Goal: Book appointment/travel/reservation

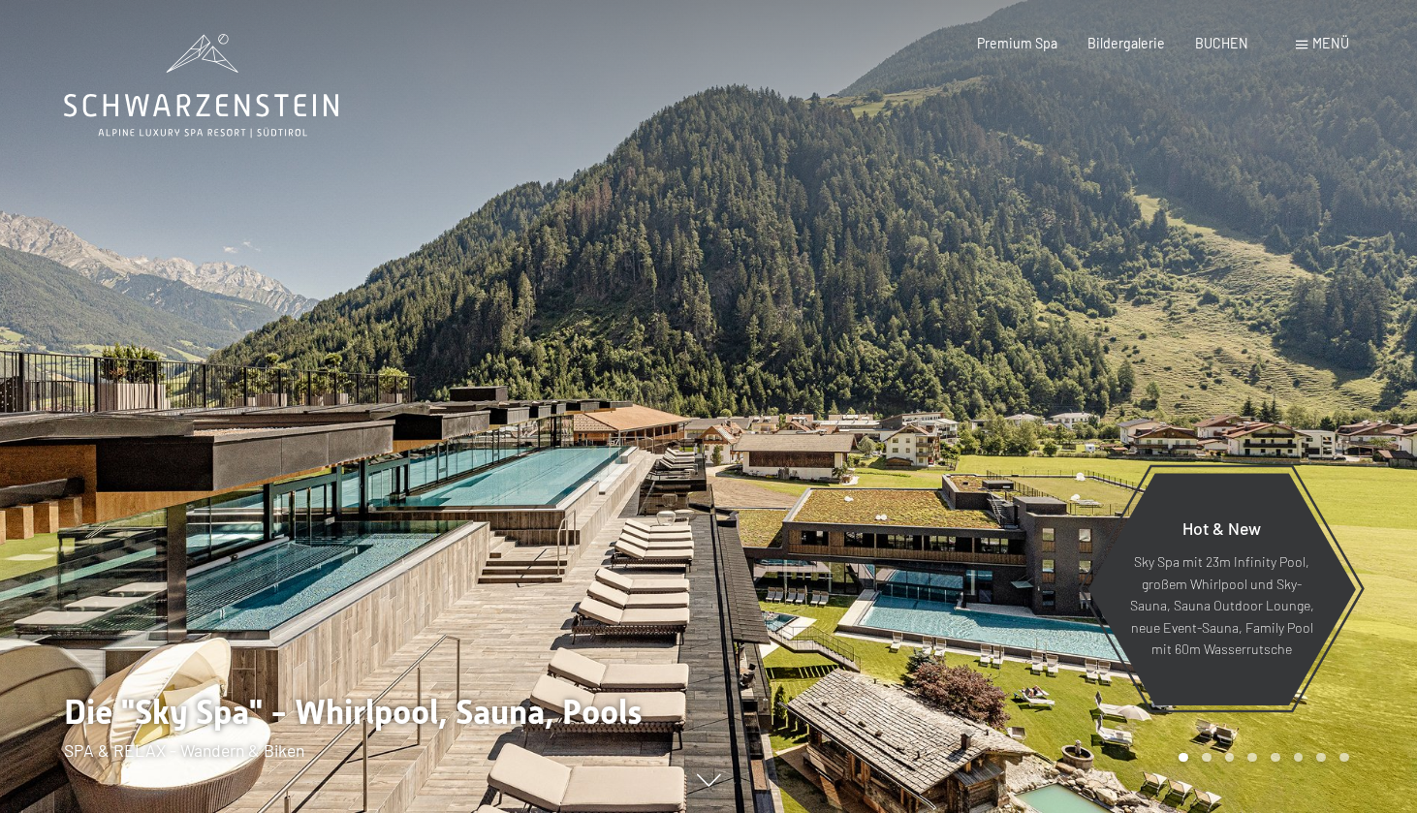
click at [1328, 42] on span "Menü" at bounding box center [1330, 43] width 37 height 16
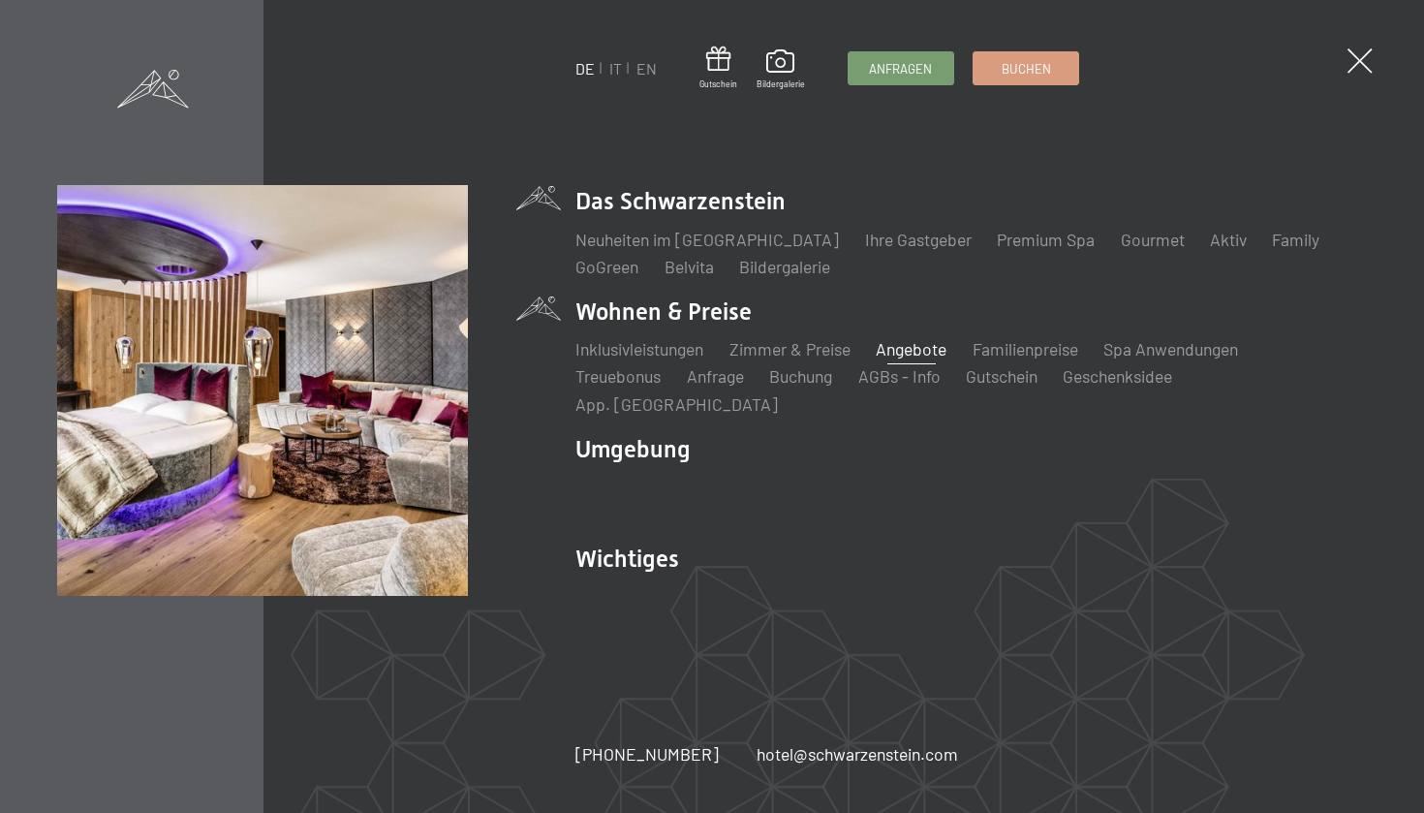
click at [913, 359] on link "Angebote" at bounding box center [911, 348] width 71 height 21
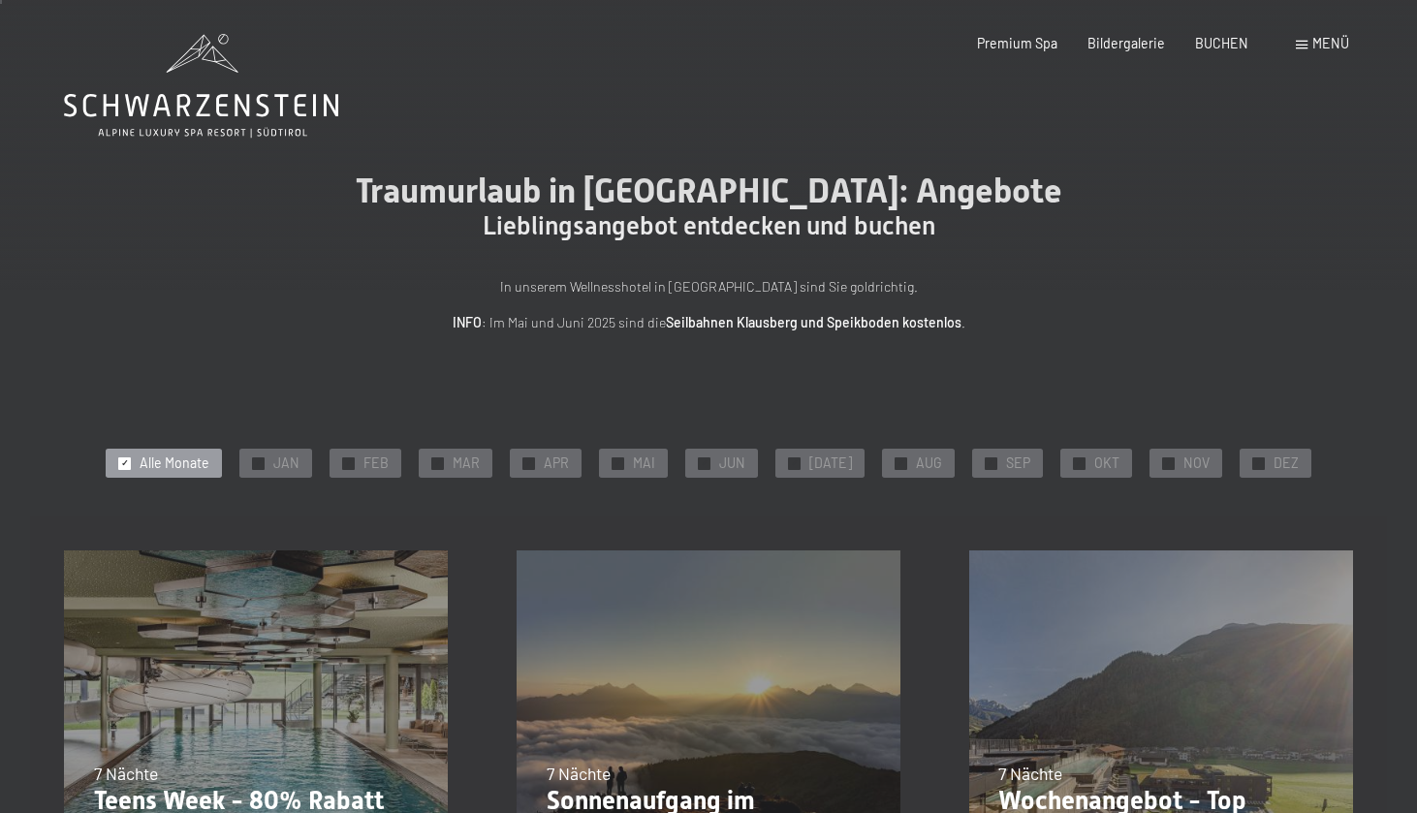
scroll to position [125, 0]
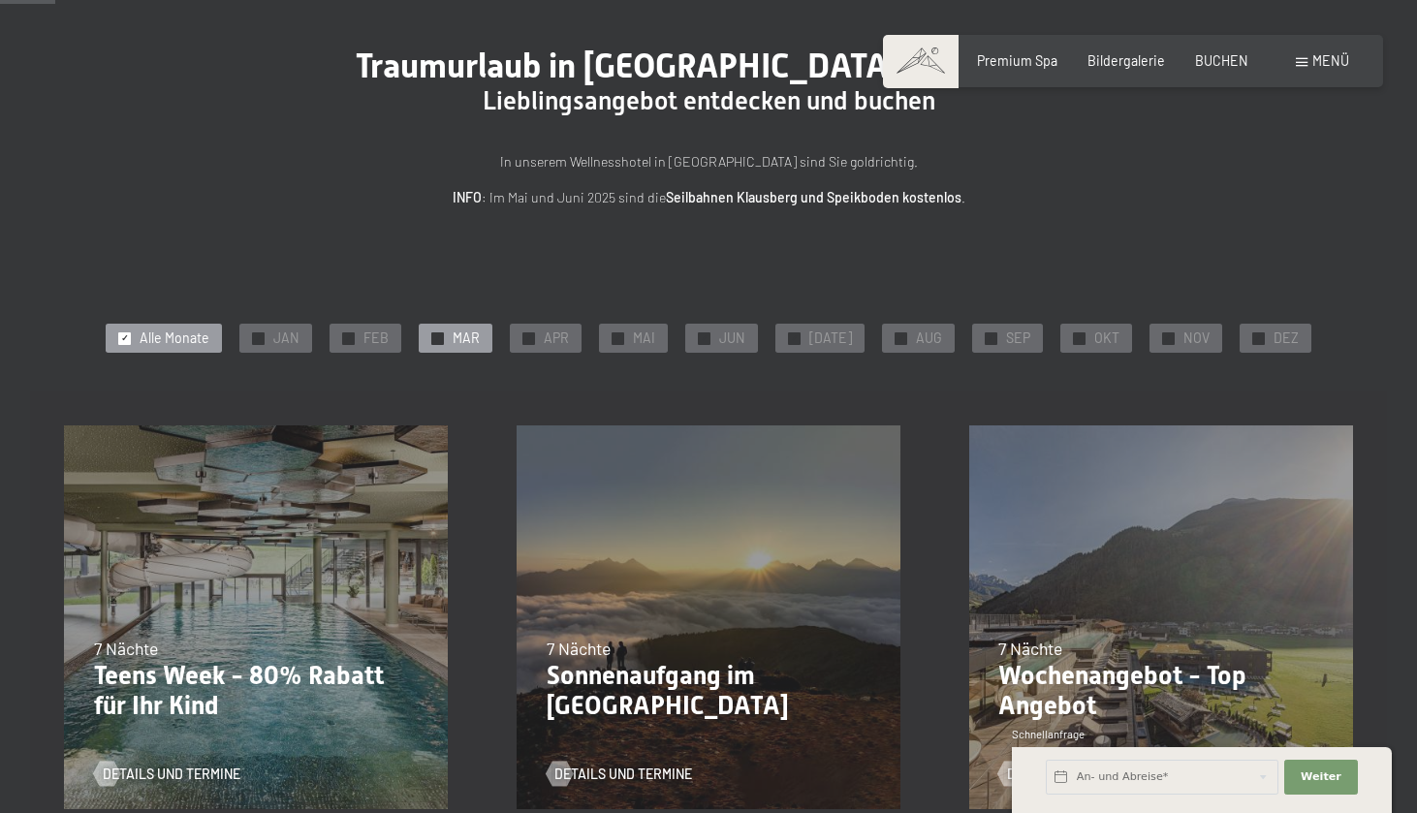
click at [442, 334] on span "✓" at bounding box center [438, 338] width 8 height 12
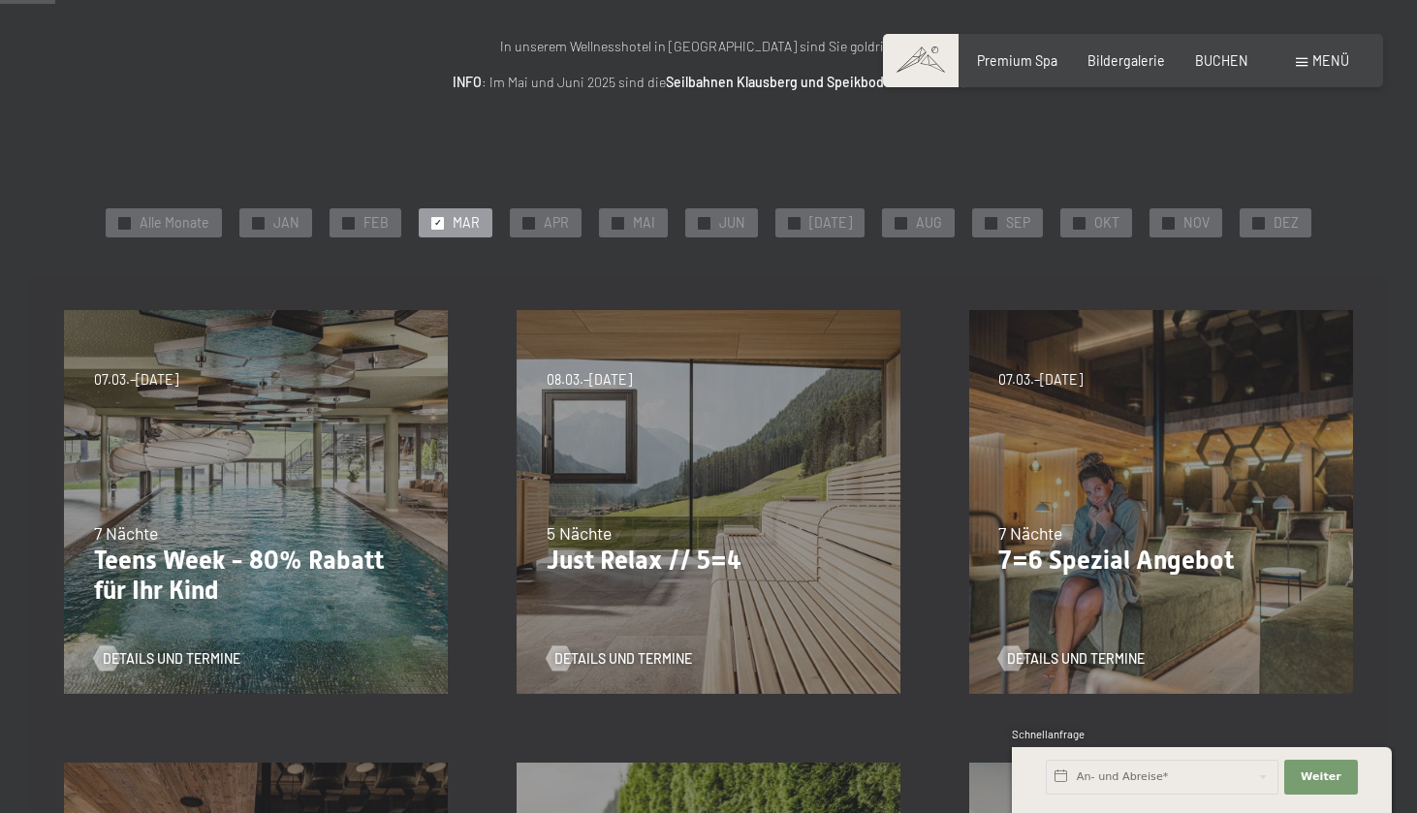
scroll to position [367, 0]
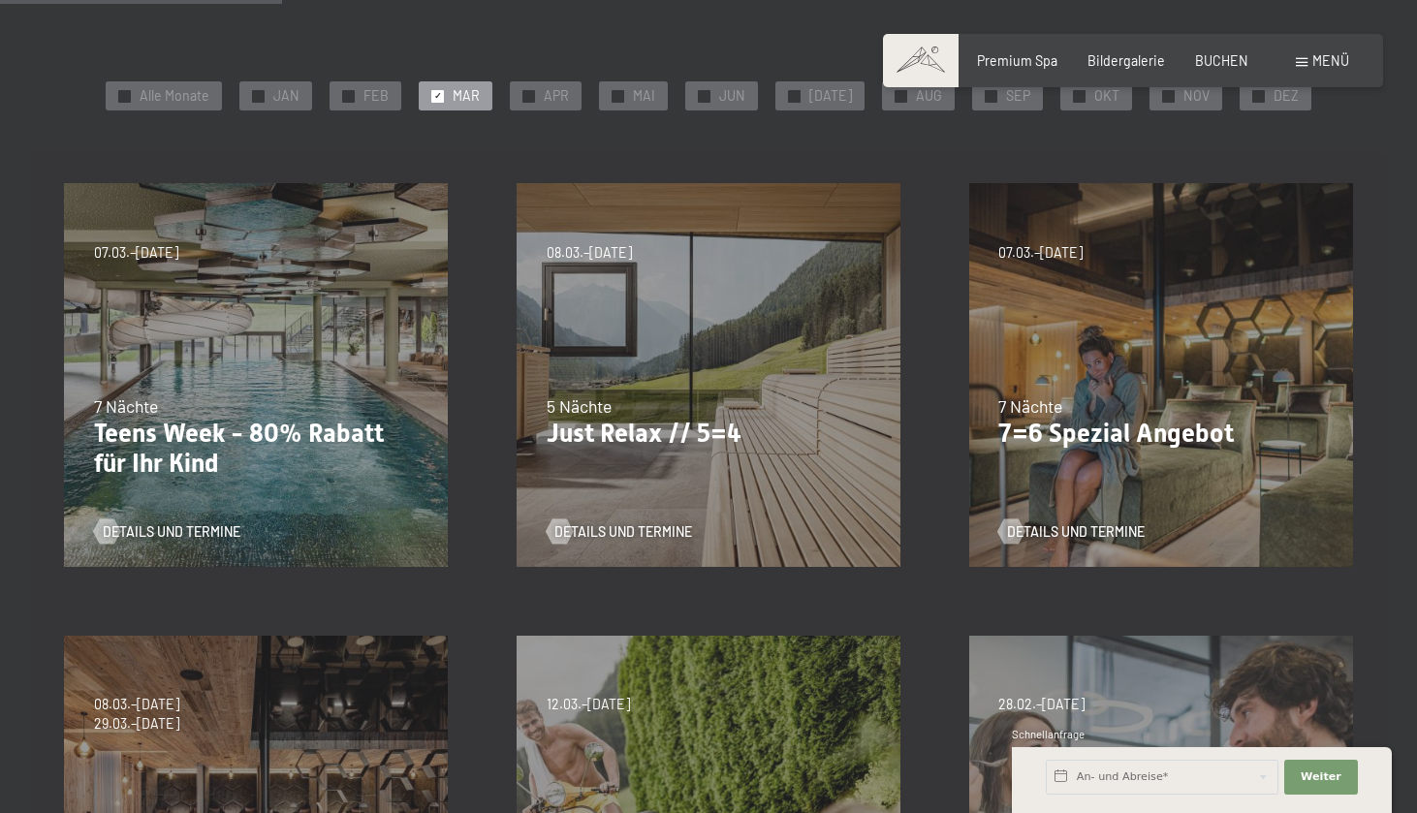
click at [1080, 519] on div "Details und Termine" at bounding box center [1154, 519] width 312 height 45
click at [1086, 528] on span "Details und Termine" at bounding box center [1095, 531] width 138 height 19
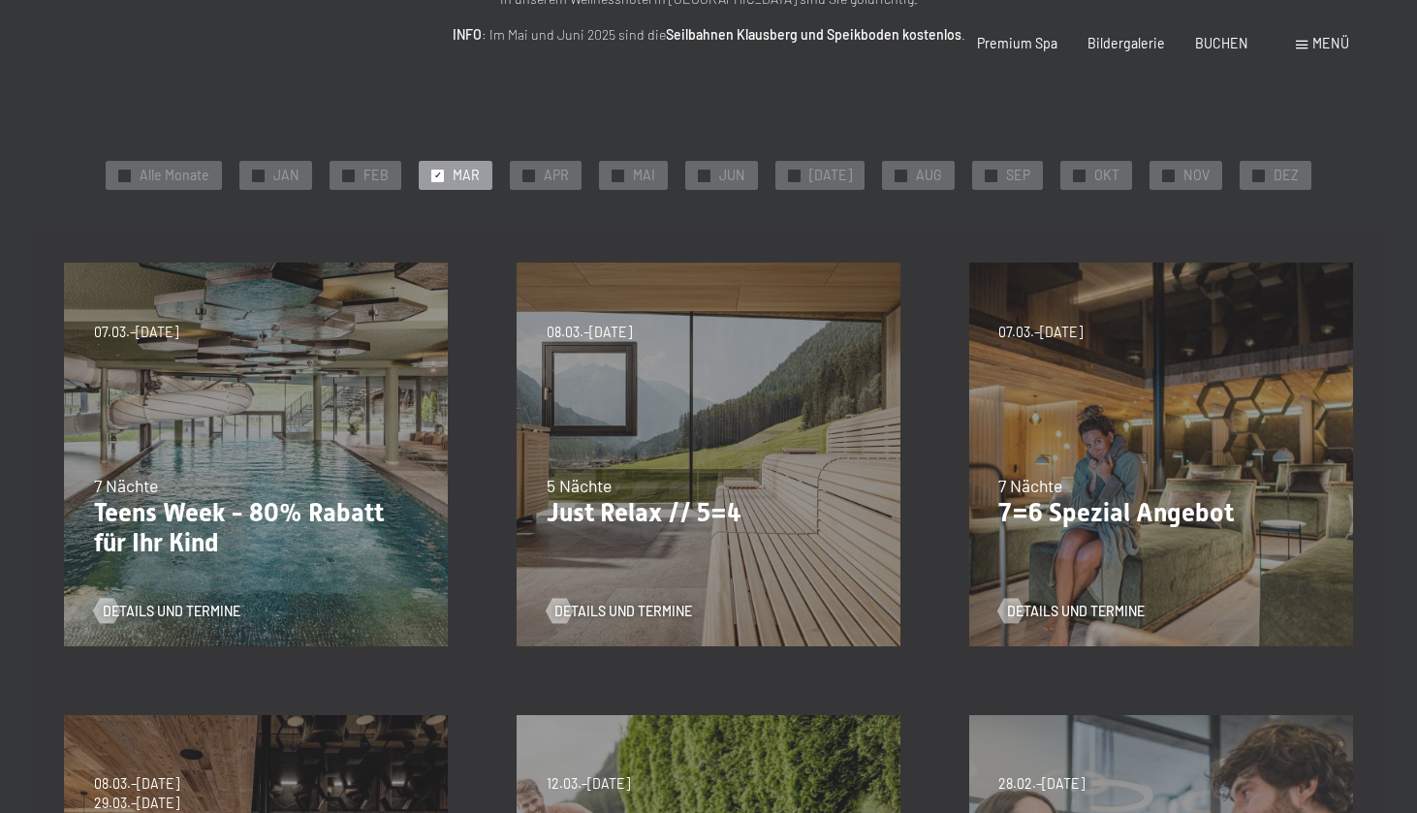
scroll to position [467, 0]
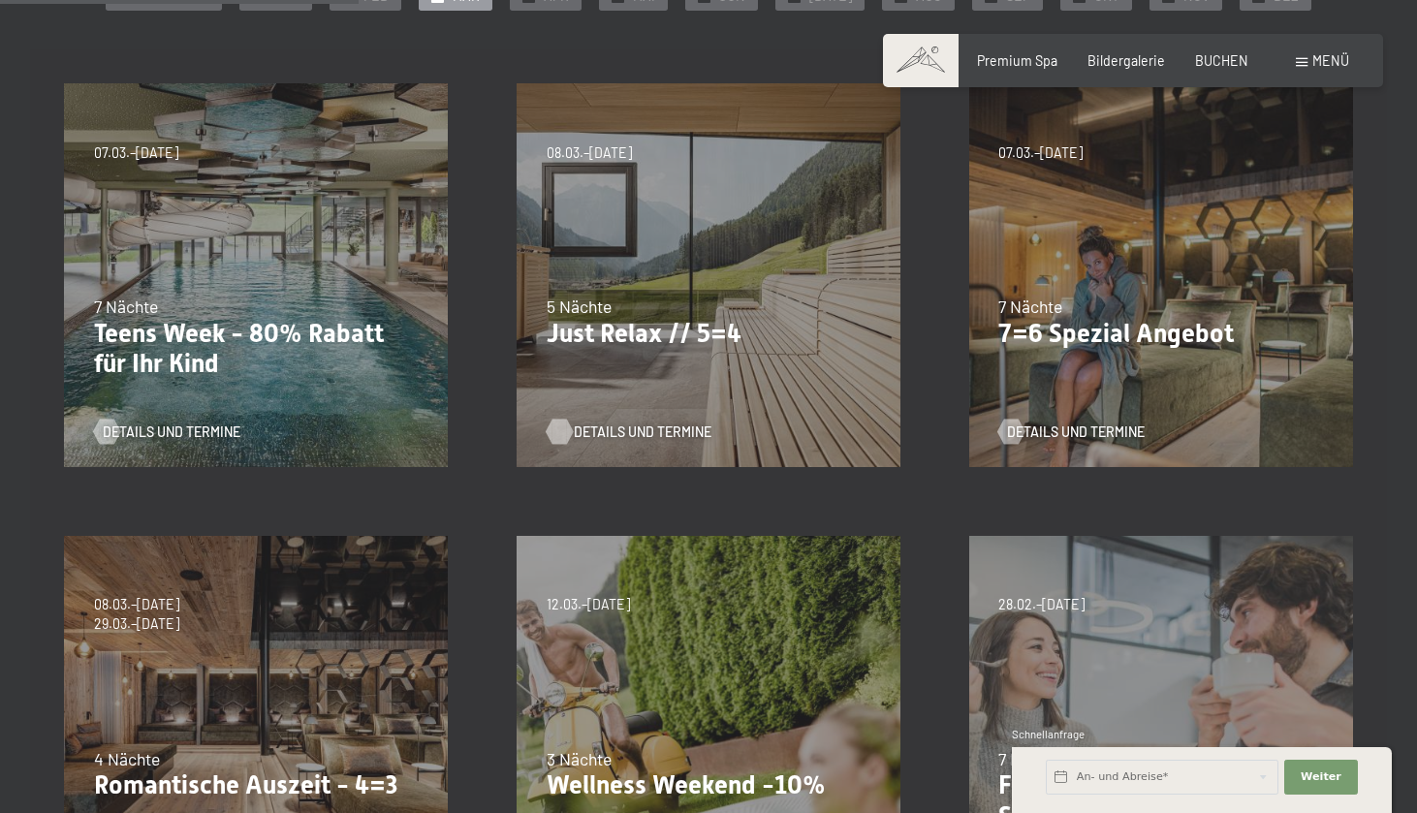
click at [618, 427] on span "Details und Termine" at bounding box center [643, 431] width 138 height 19
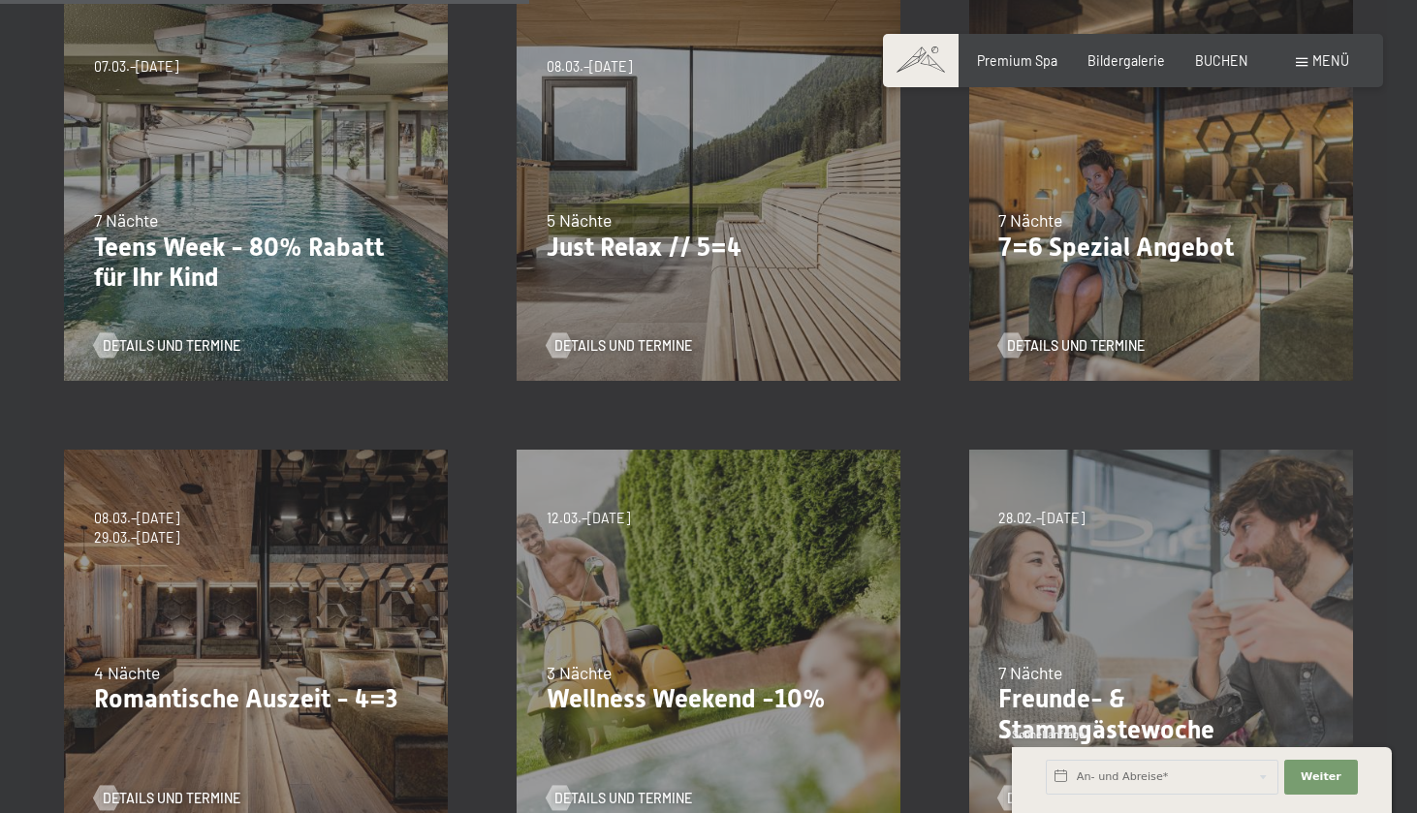
scroll to position [1025, 0]
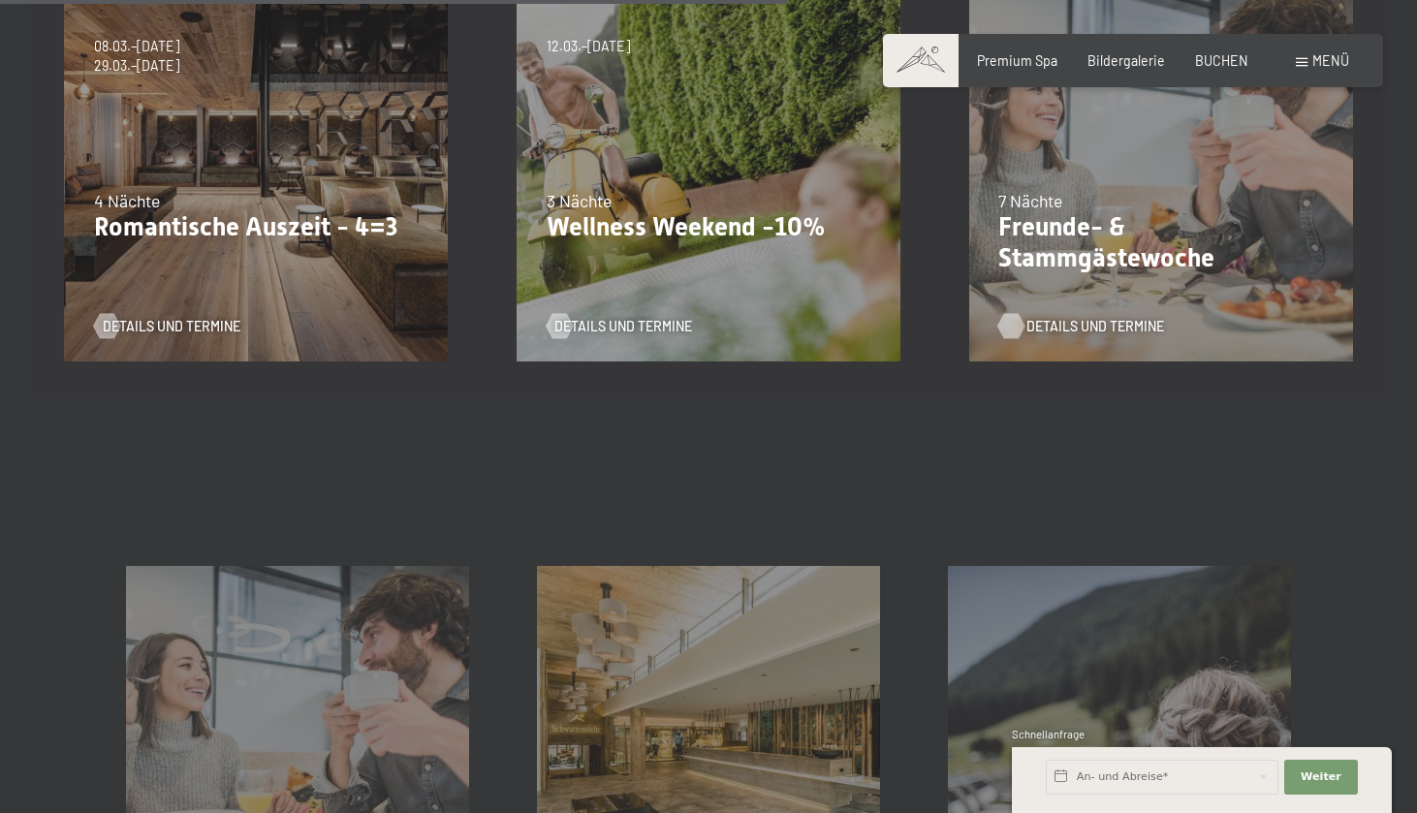
click at [1073, 327] on span "Details und Termine" at bounding box center [1095, 326] width 138 height 19
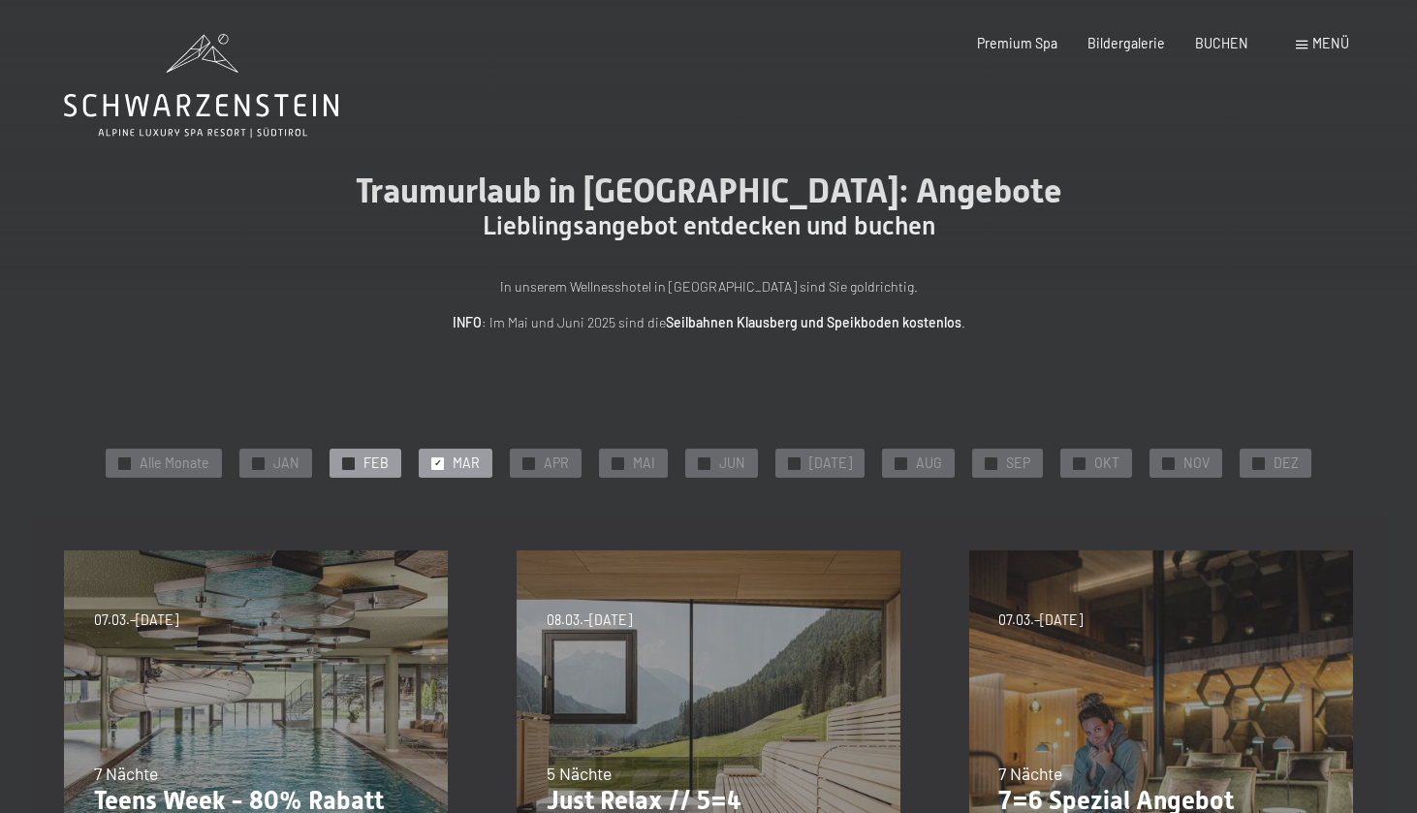
click at [389, 461] on span "FEB" at bounding box center [375, 462] width 25 height 19
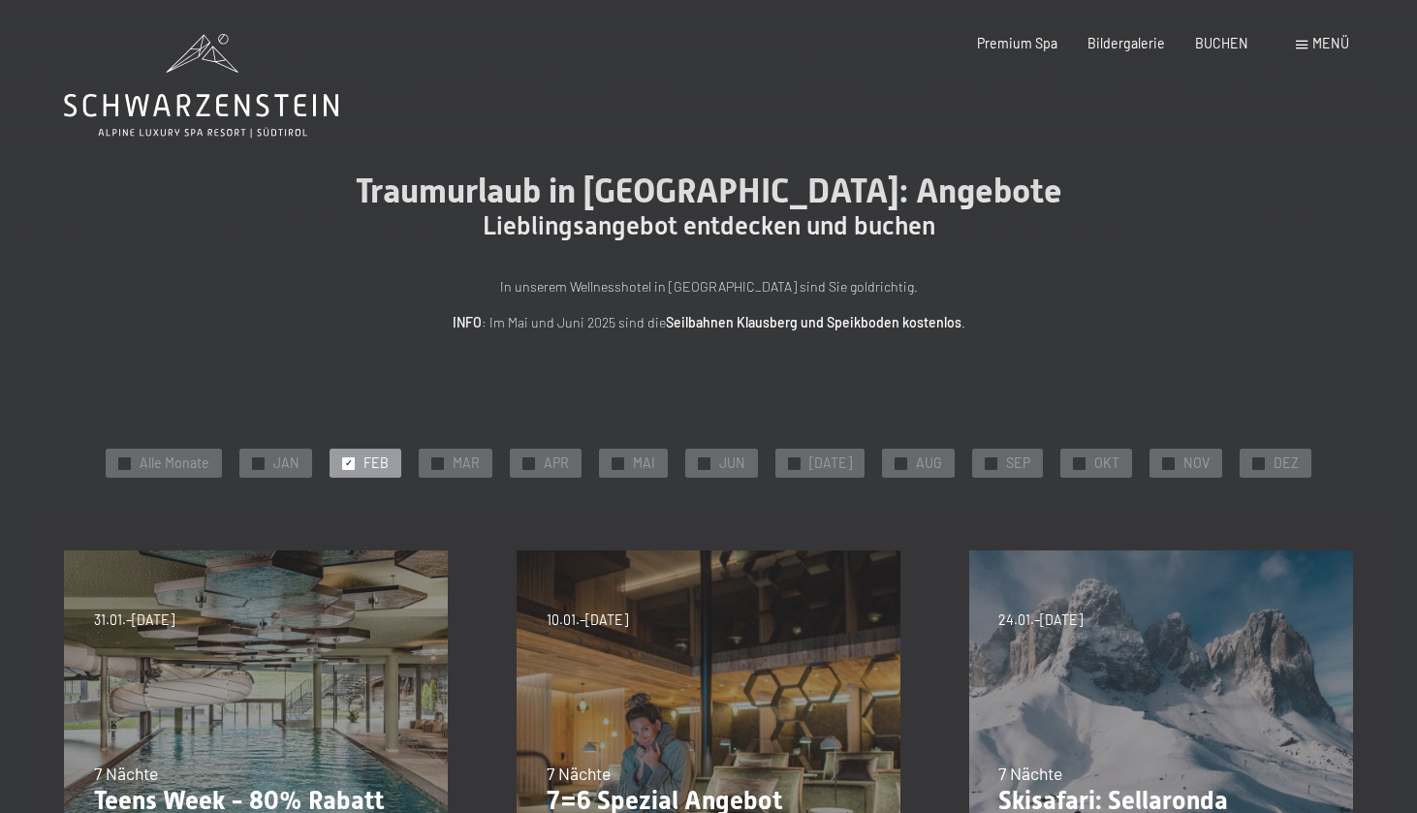
scroll to position [283, 0]
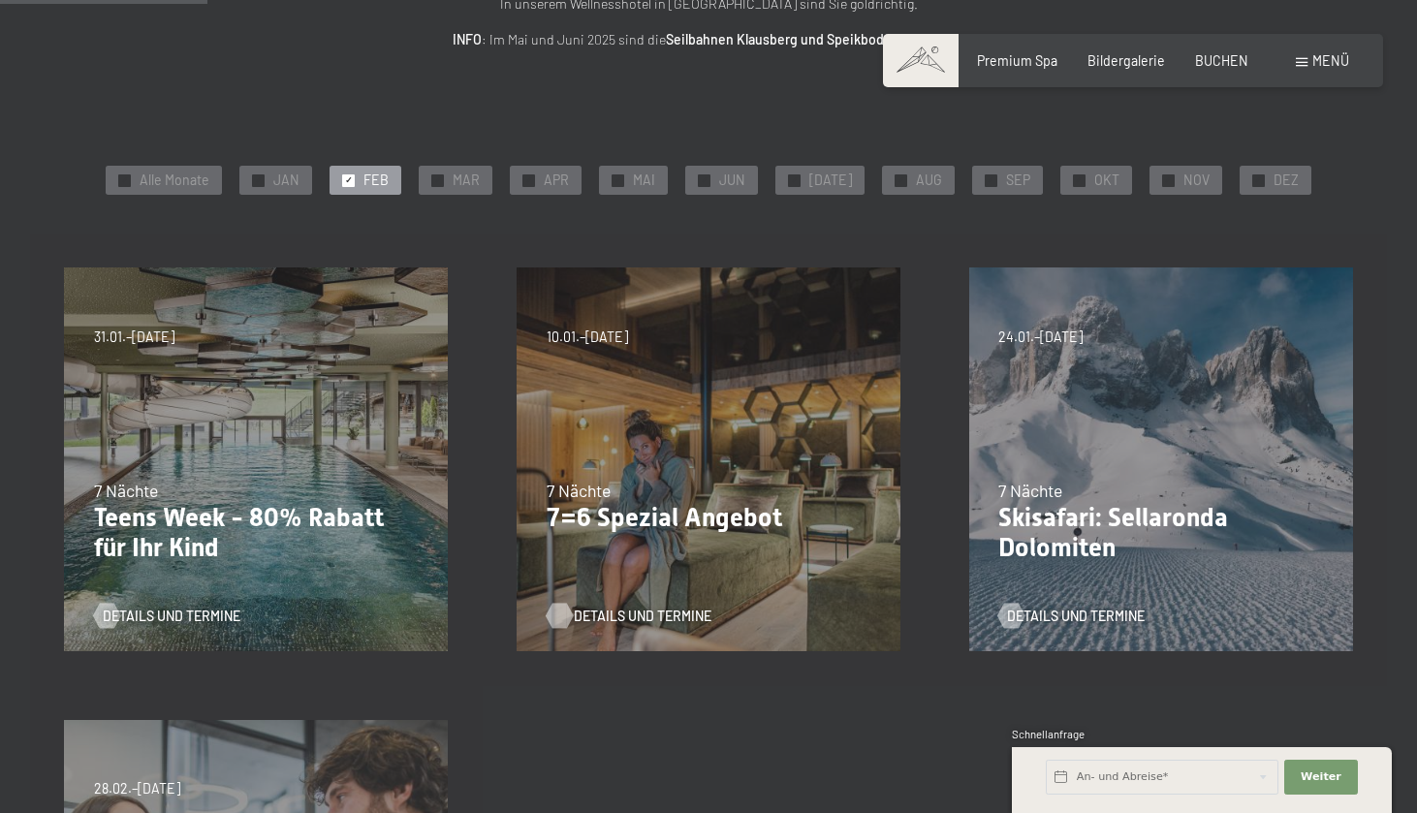
click at [610, 611] on span "Details und Termine" at bounding box center [643, 616] width 138 height 19
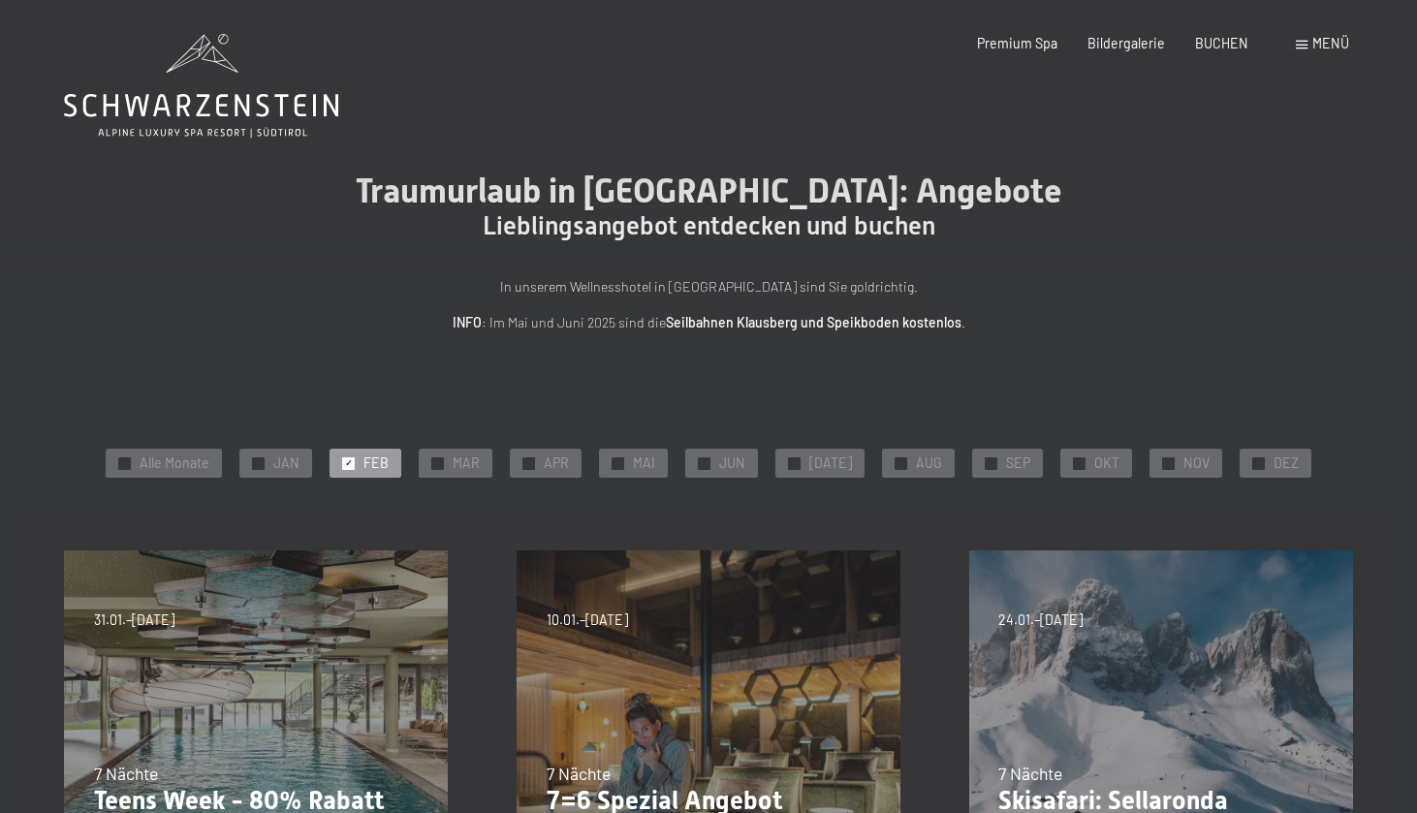
click at [545, 460] on span "Einwilligung Marketing*" at bounding box center [600, 462] width 160 height 19
click at [511, 460] on input "Einwilligung Marketing*" at bounding box center [500, 462] width 19 height 19
click at [539, 465] on span "Einwilligung Marketing*" at bounding box center [600, 462] width 160 height 19
click at [511, 465] on input "Einwilligung Marketing*" at bounding box center [500, 462] width 19 height 19
click at [479, 463] on span "MAR" at bounding box center [466, 462] width 27 height 19
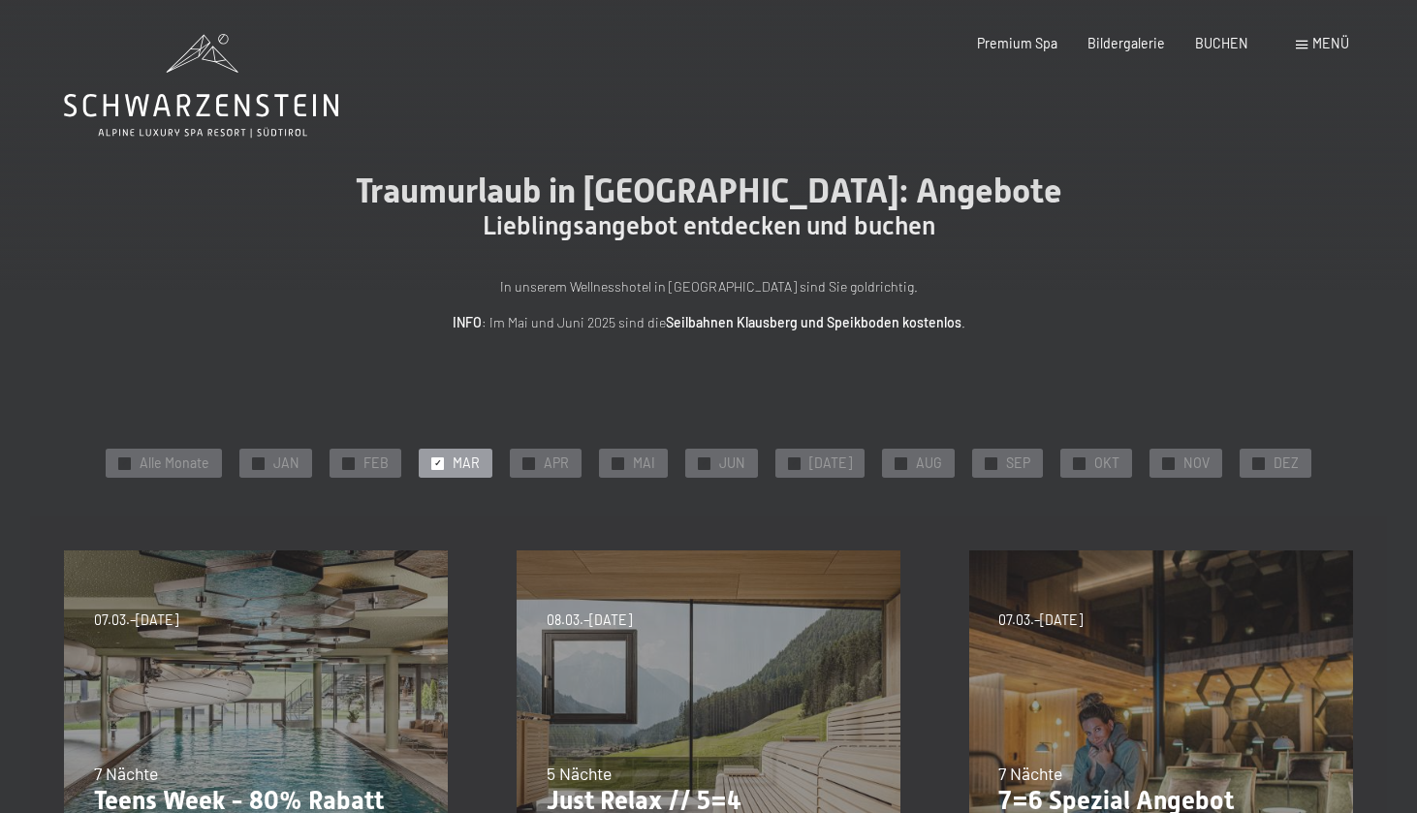
click at [546, 455] on span "Einwilligung Marketing*" at bounding box center [600, 462] width 160 height 19
click at [511, 455] on input "Einwilligung Marketing*" at bounding box center [500, 462] width 19 height 19
checkbox input "false"
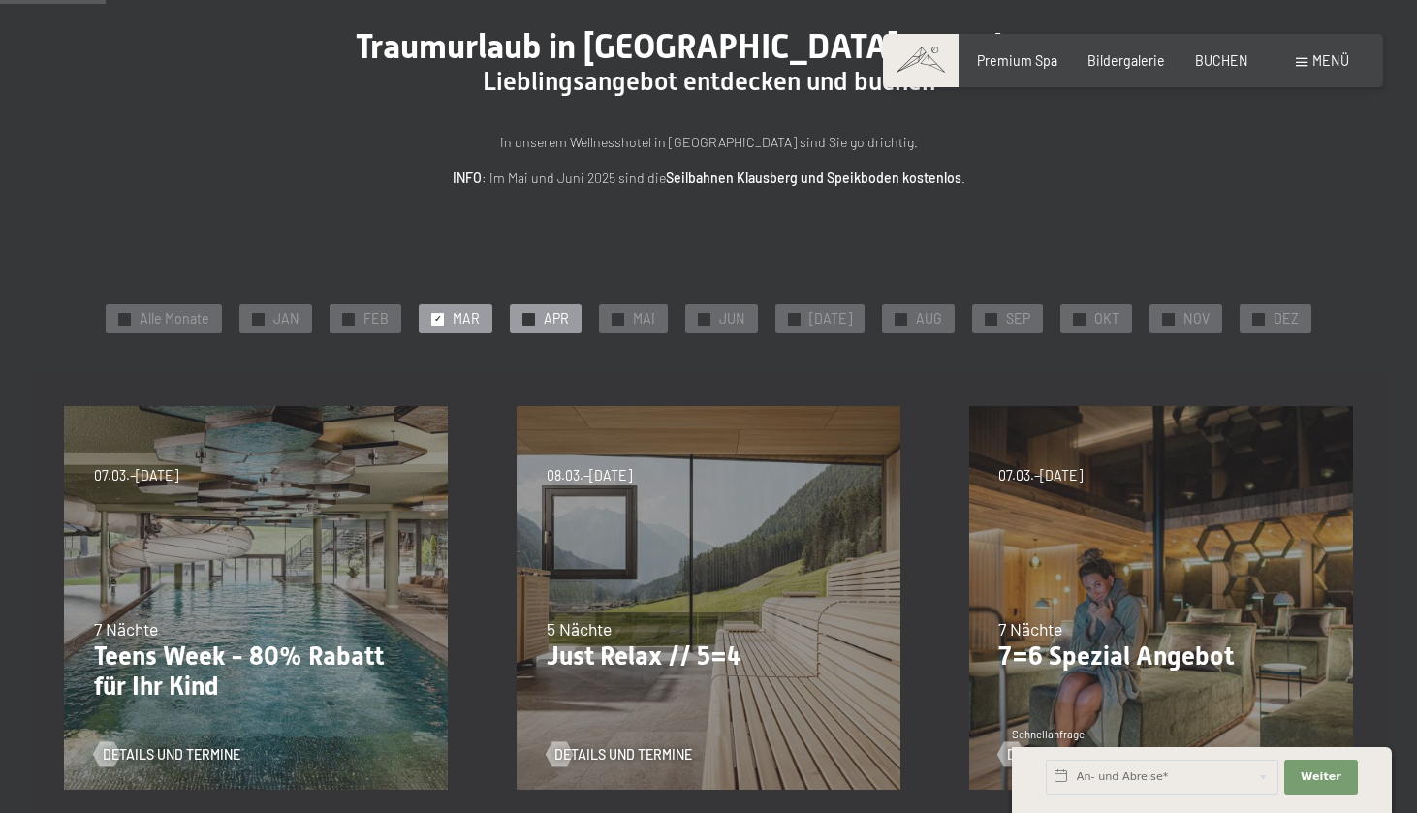
click at [547, 312] on div "✓ APR" at bounding box center [546, 318] width 72 height 29
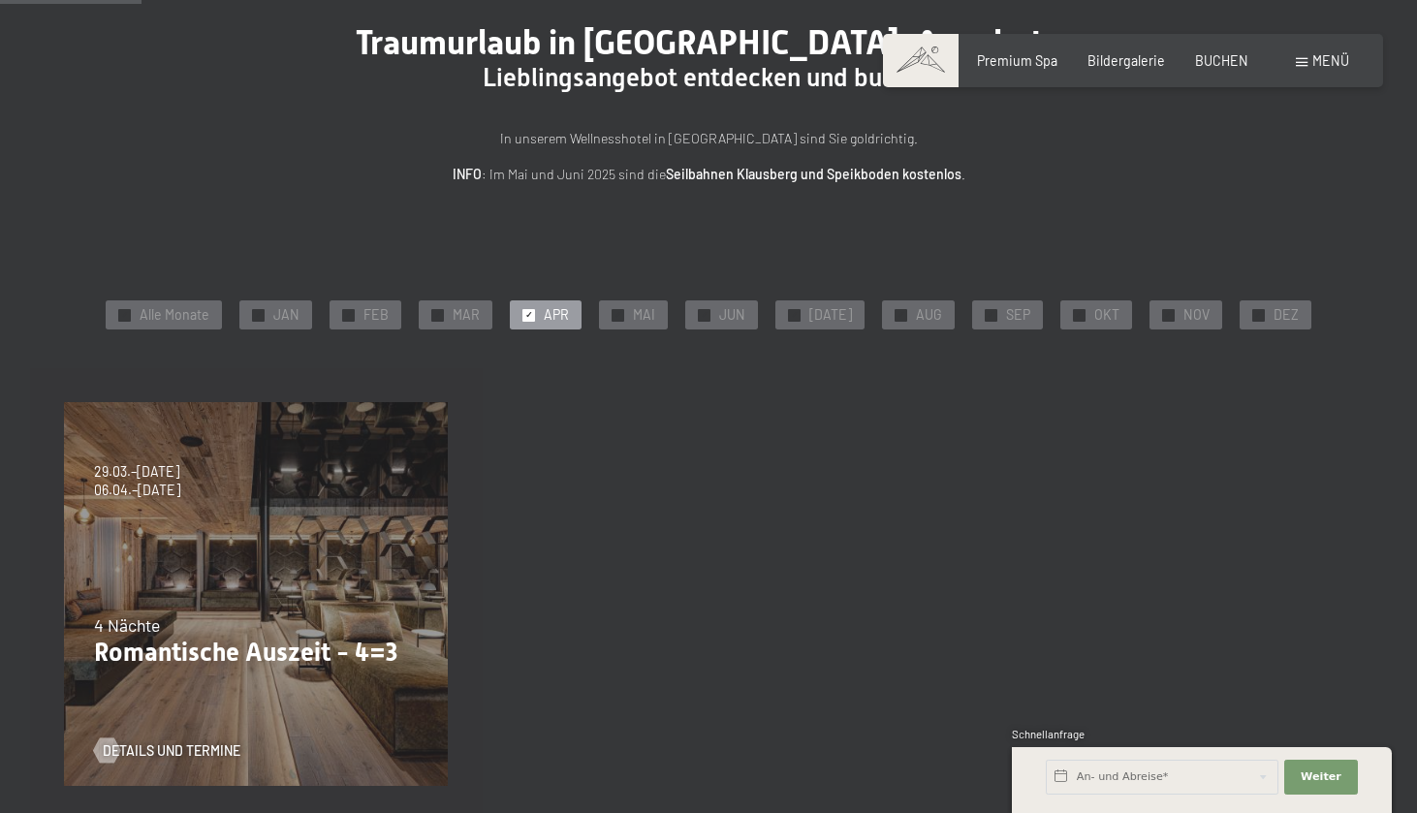
scroll to position [220, 0]
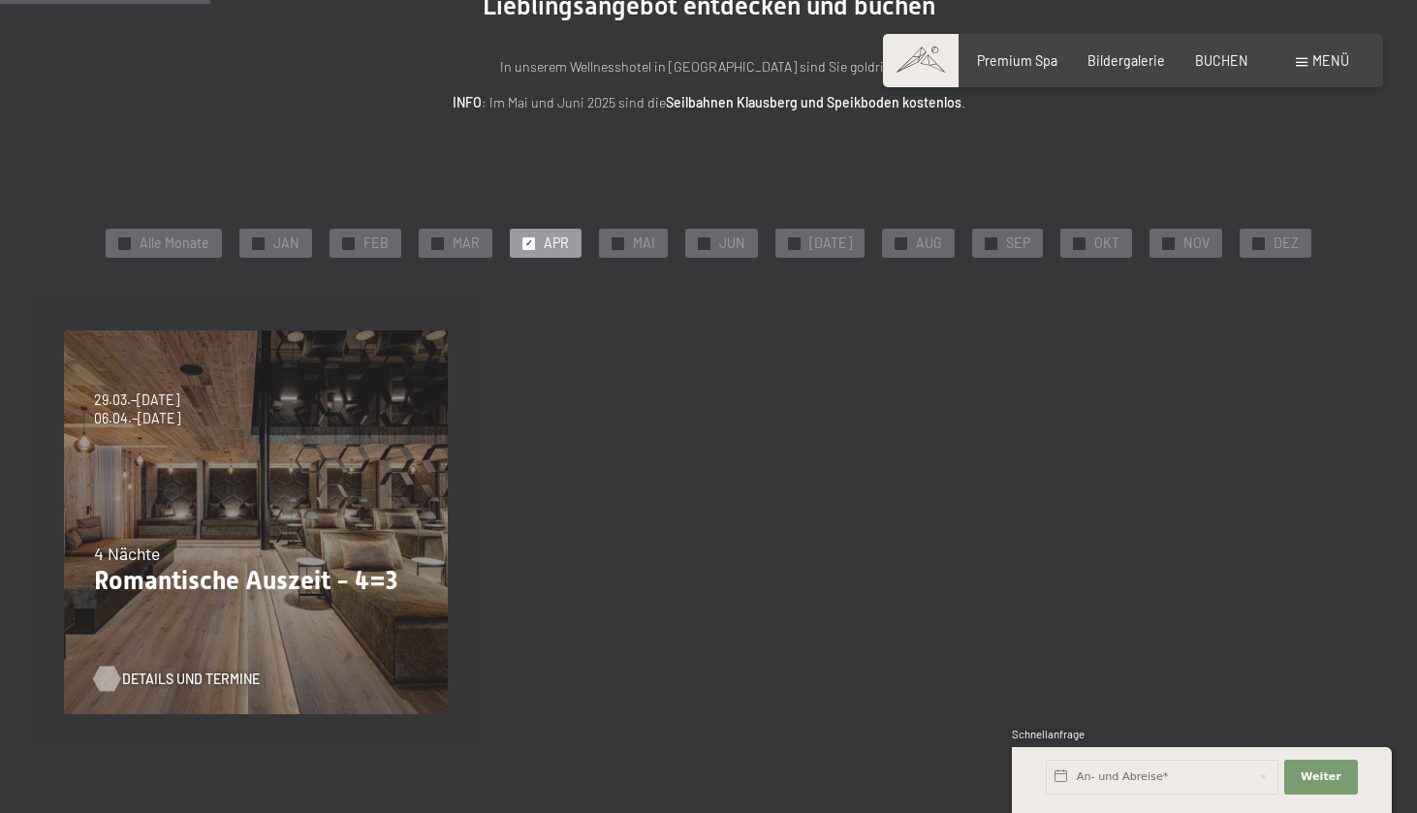
click at [203, 677] on span "Details und Termine" at bounding box center [191, 679] width 138 height 19
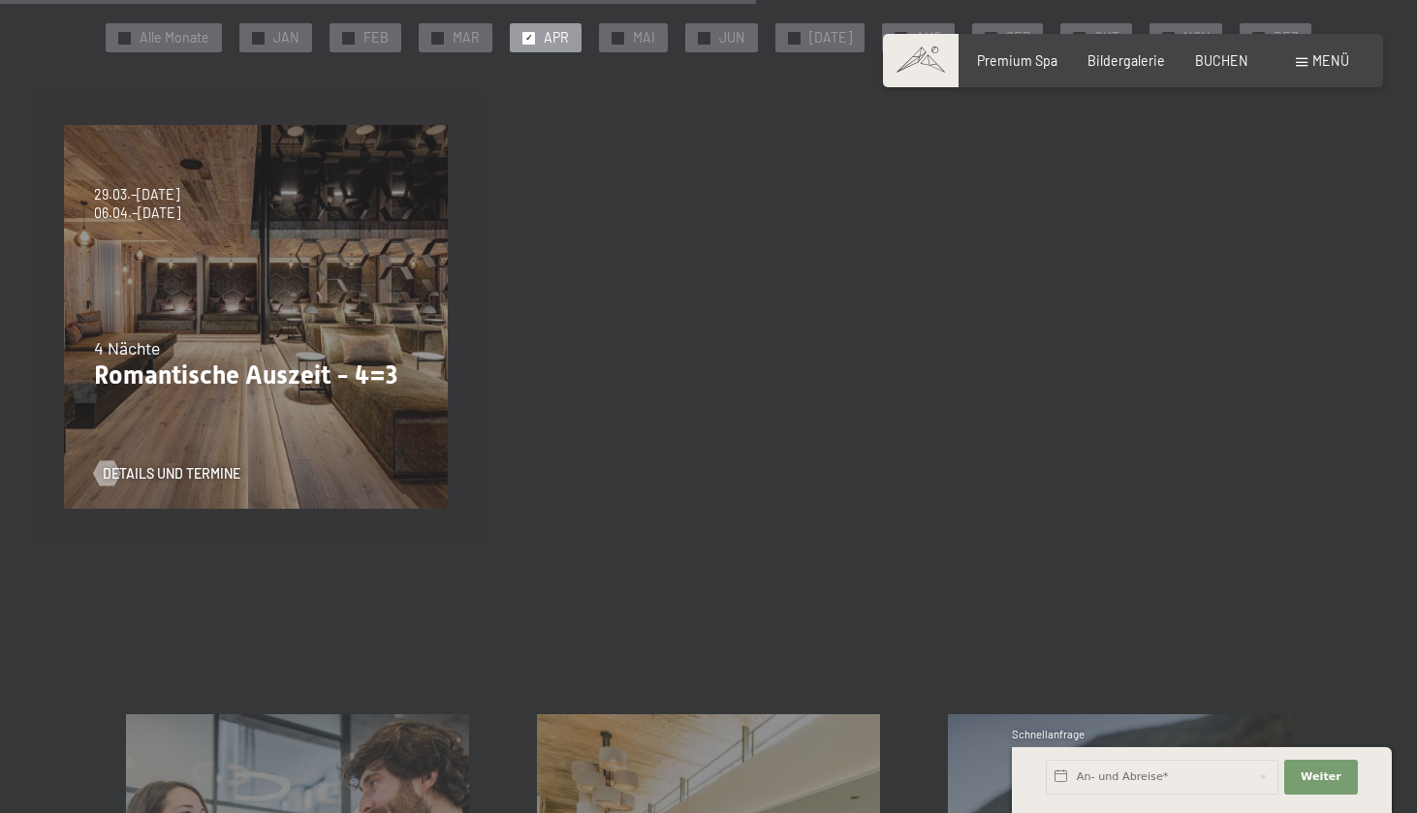
scroll to position [0, 0]
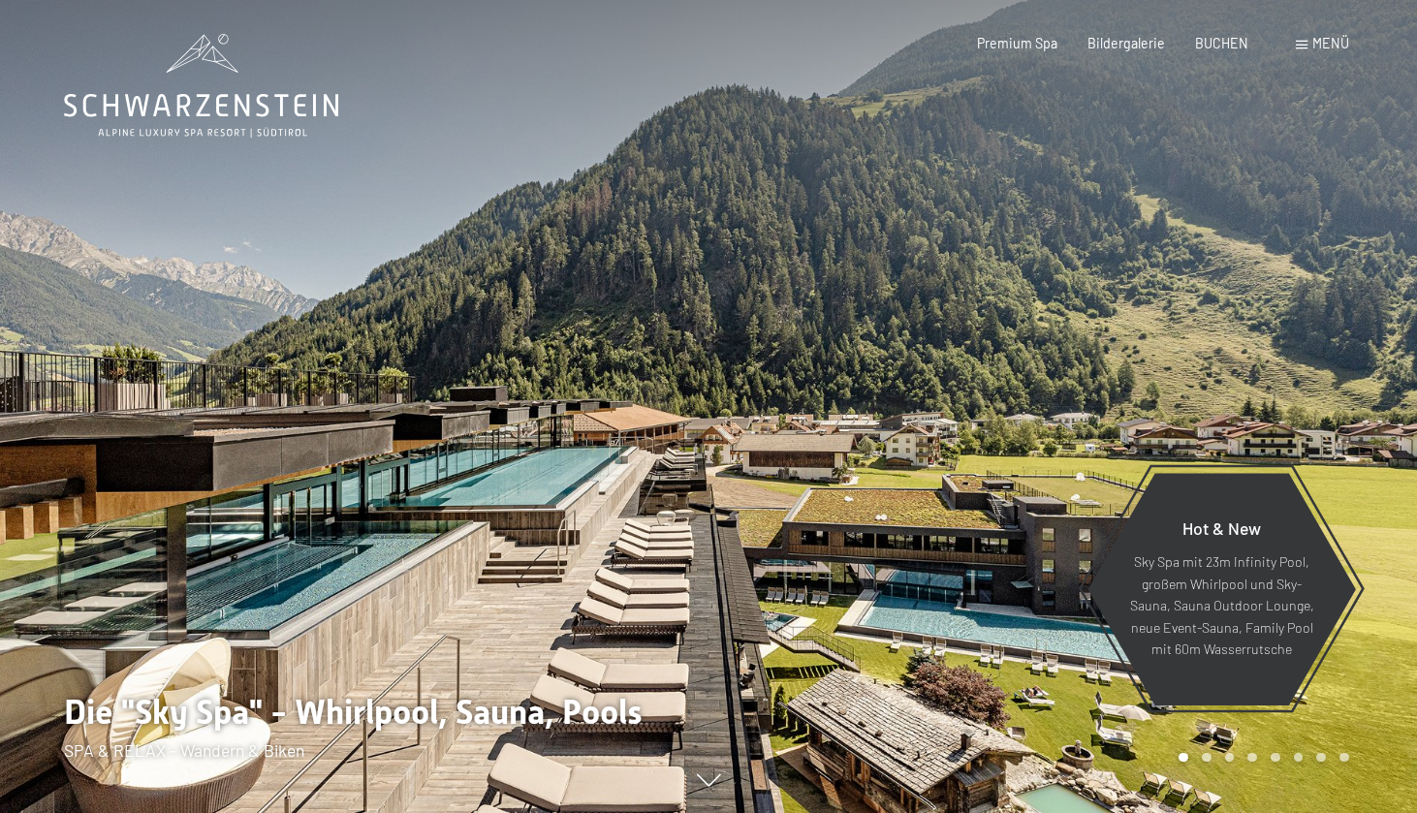
click at [1311, 47] on div "Menü" at bounding box center [1322, 43] width 53 height 19
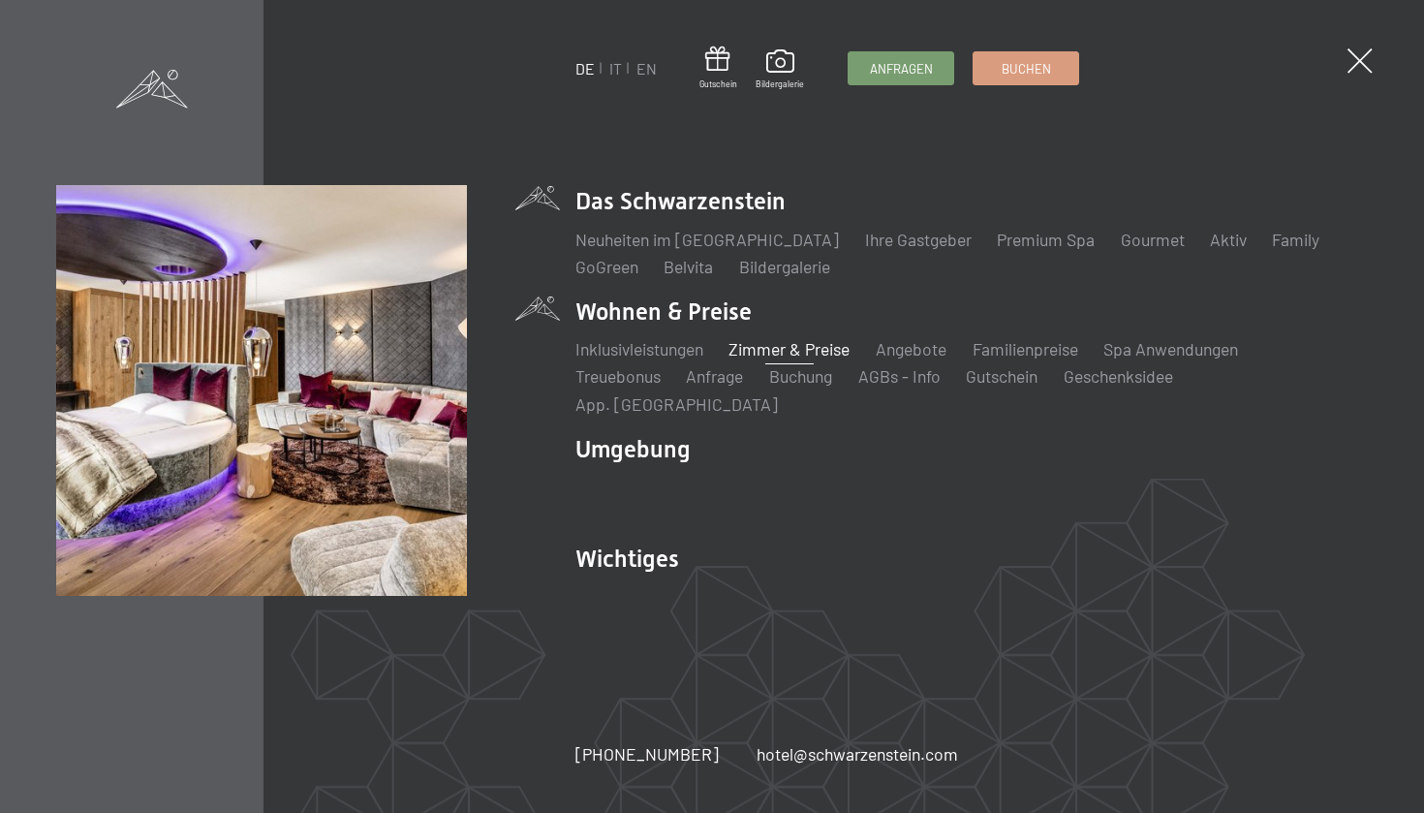
click at [761, 359] on link "Zimmer & Preise" at bounding box center [790, 348] width 121 height 21
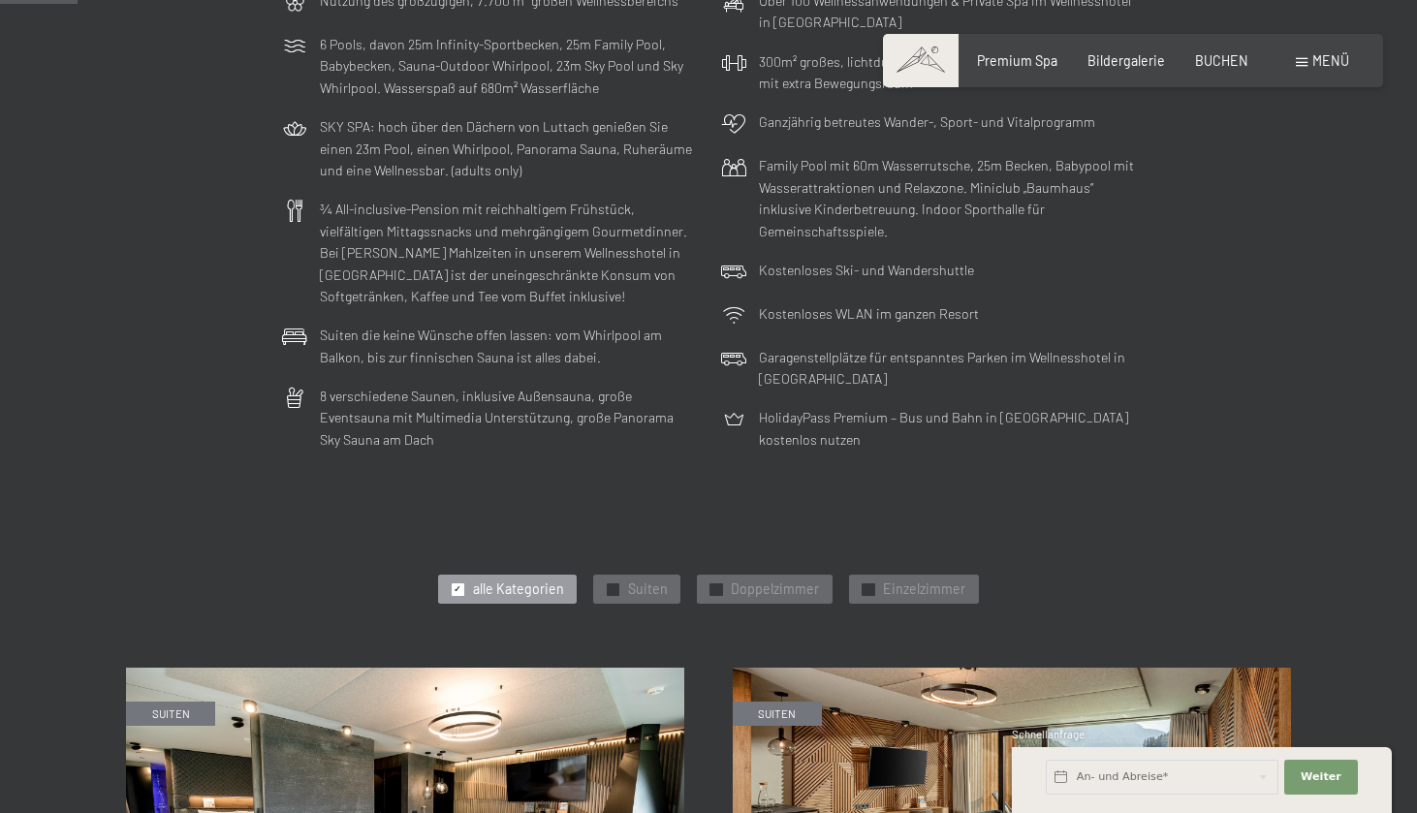
scroll to position [834, 0]
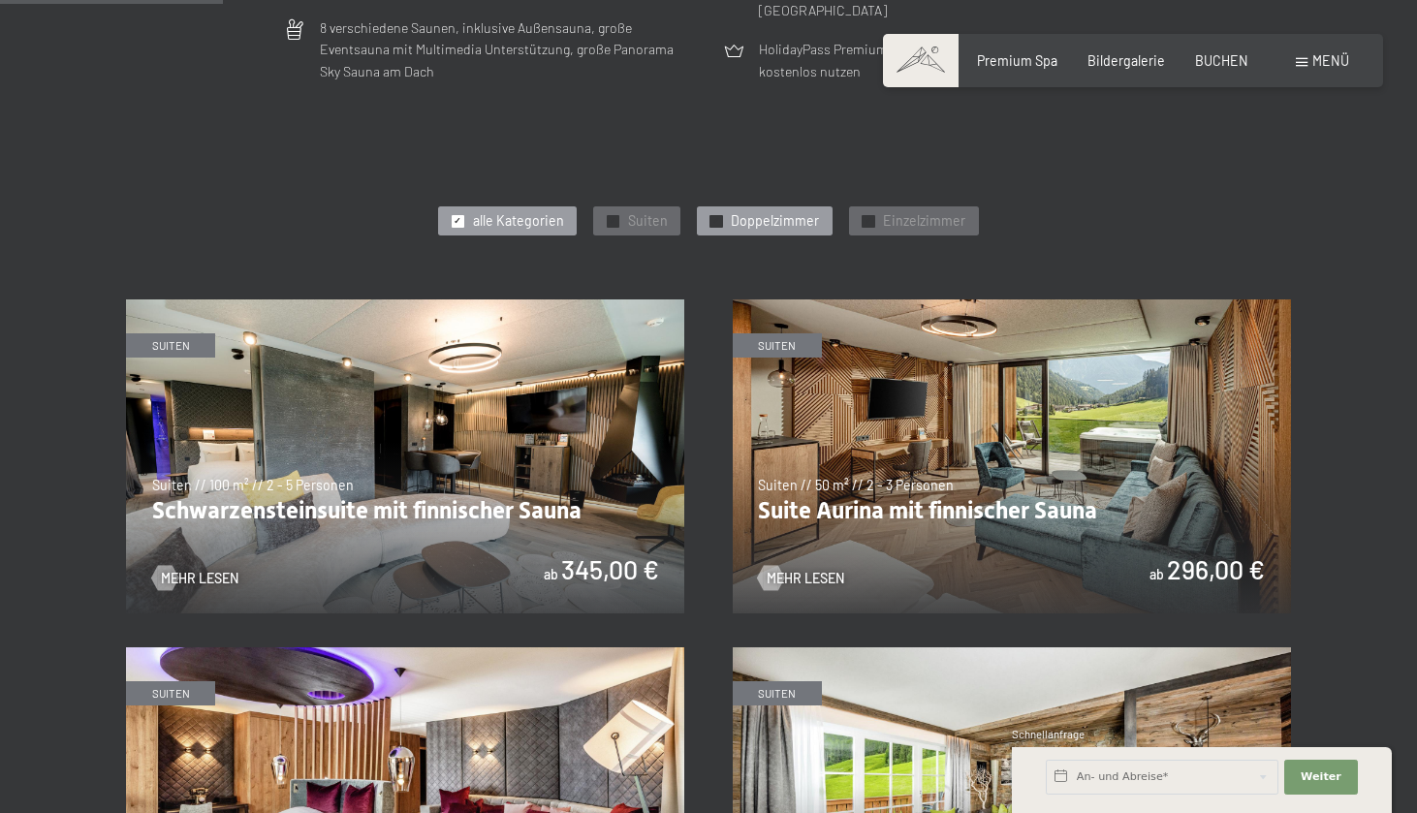
click at [776, 215] on span "Doppelzimmer" at bounding box center [775, 220] width 88 height 19
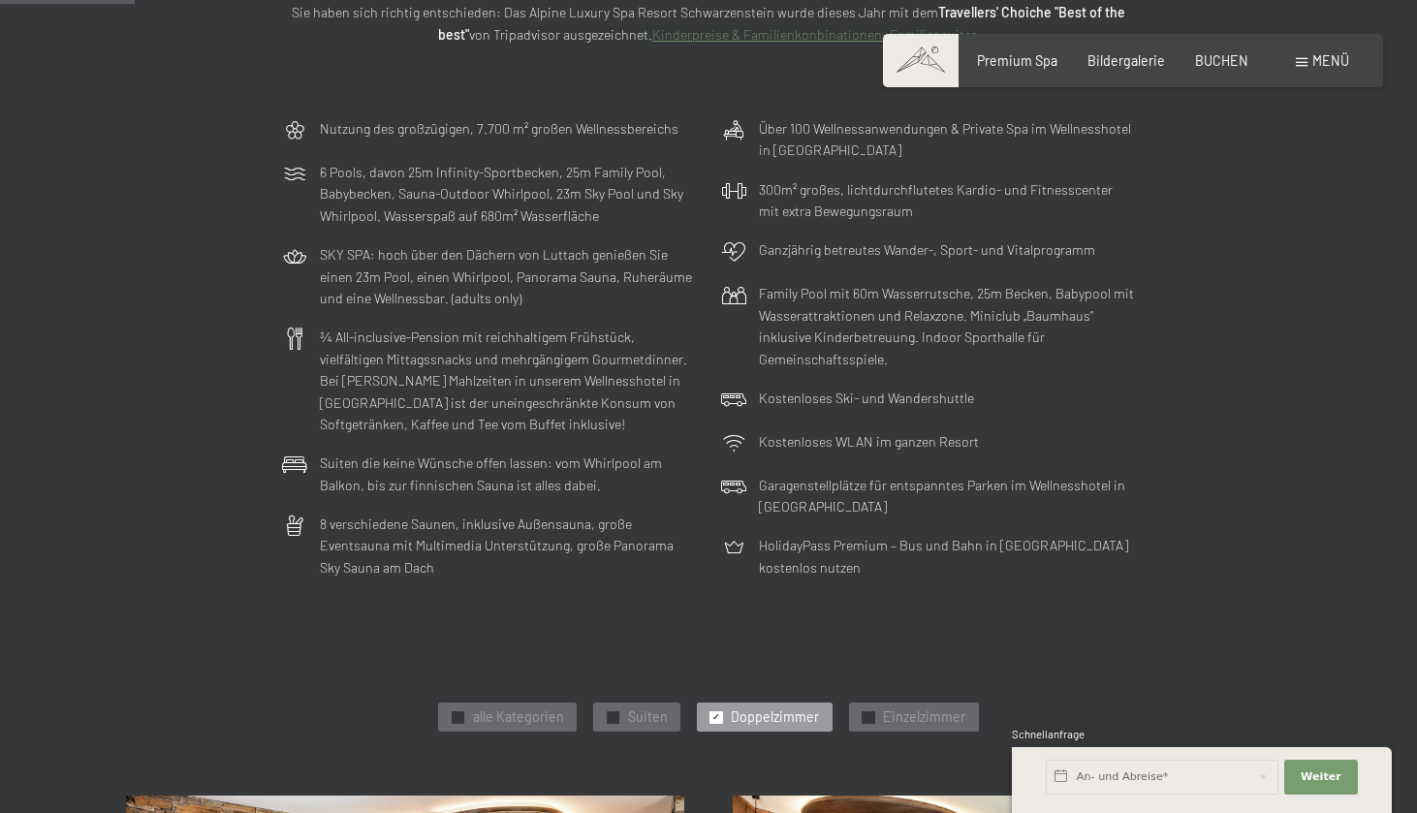
scroll to position [0, 0]
